Goal: Task Accomplishment & Management: Manage account settings

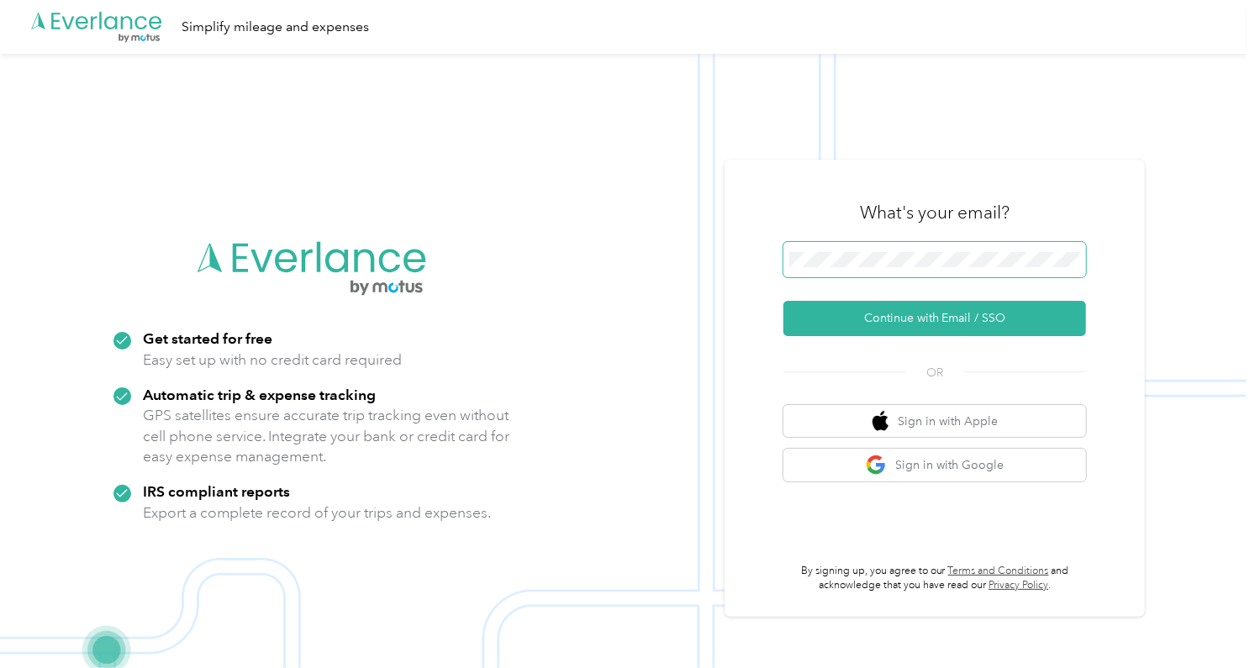
click at [1086, 261] on span at bounding box center [934, 259] width 303 height 35
click at [1079, 261] on body ".cls-1 { fill: #00adee; } .cls-2 { fill: #fff; } .cls-3 { fill: #707372; } .cls…" at bounding box center [623, 361] width 1246 height 722
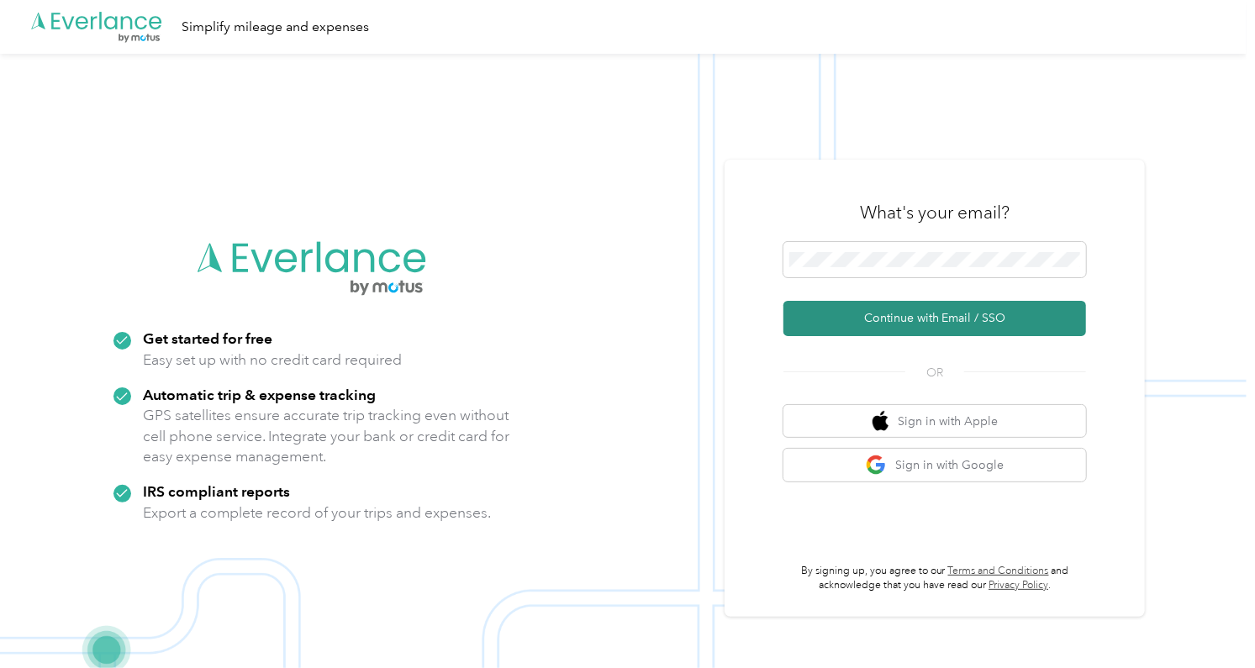
click at [950, 323] on button "Continue with Email / SSO" at bounding box center [934, 318] width 303 height 35
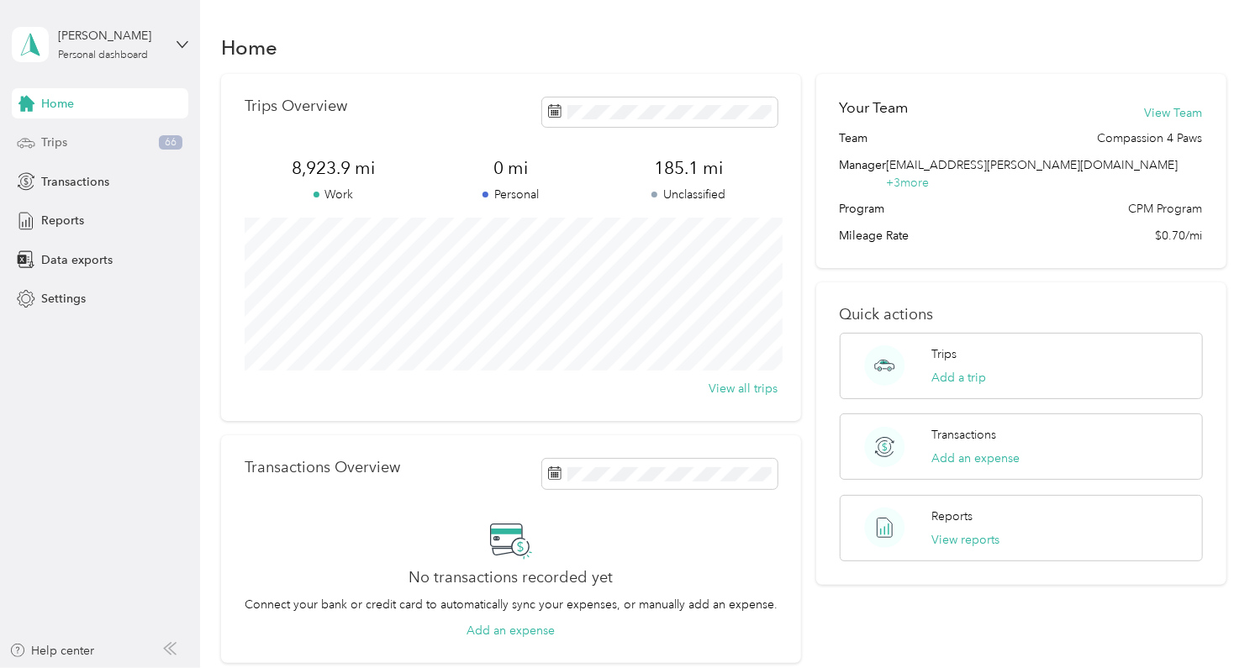
click at [59, 136] on span "Trips" at bounding box center [54, 143] width 26 height 18
